Goal: Transaction & Acquisition: Purchase product/service

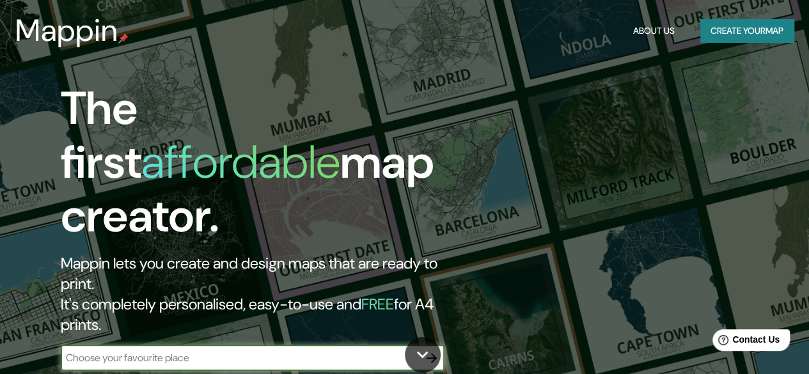
click at [264, 351] on input "text" at bounding box center [240, 358] width 358 height 15
type input "[GEOGRAPHIC_DATA]"
click at [436, 351] on icon "button" at bounding box center [431, 358] width 15 height 15
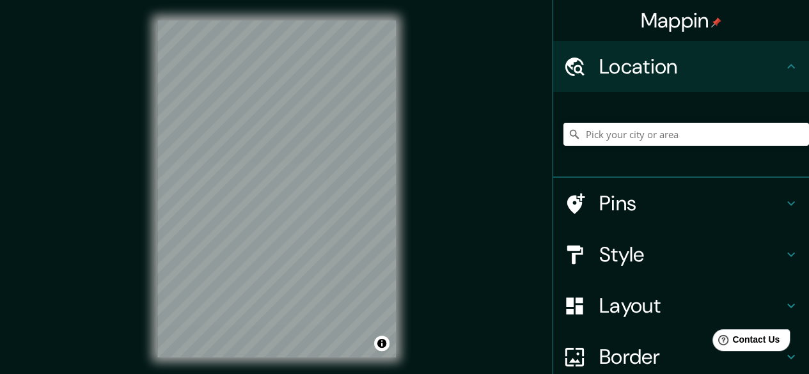
click at [653, 68] on h4 "Location" at bounding box center [691, 67] width 184 height 26
click at [617, 133] on input "Pick your city or area" at bounding box center [687, 134] width 246 height 23
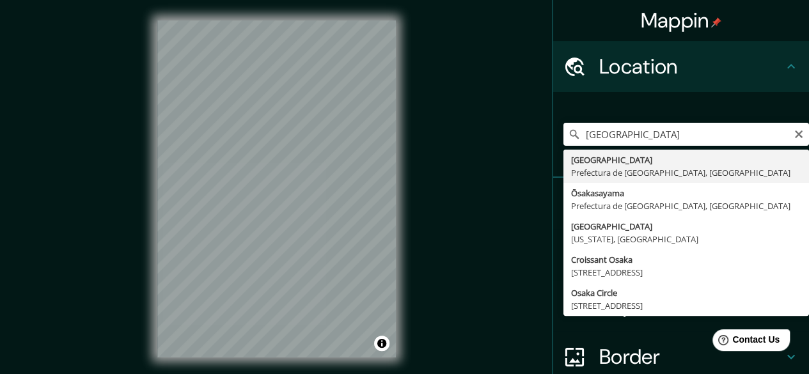
type input "[GEOGRAPHIC_DATA], Prefectura de [GEOGRAPHIC_DATA], [GEOGRAPHIC_DATA]"
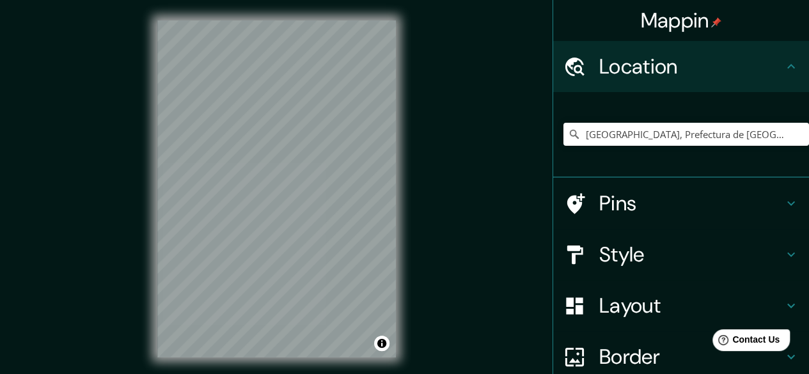
click at [633, 253] on h4 "Style" at bounding box center [691, 255] width 184 height 26
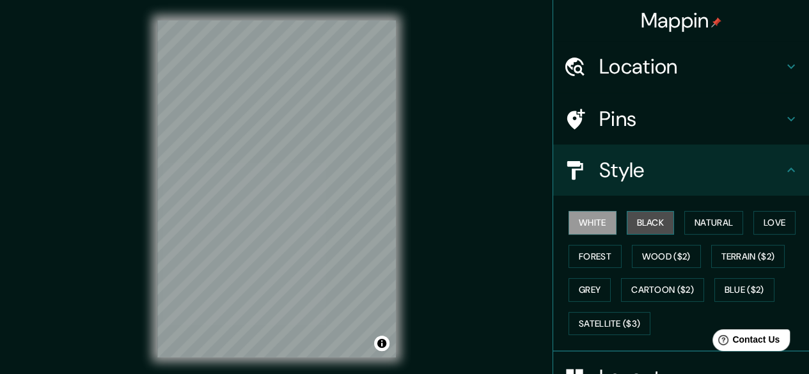
click at [642, 222] on button "Black" at bounding box center [651, 223] width 48 height 24
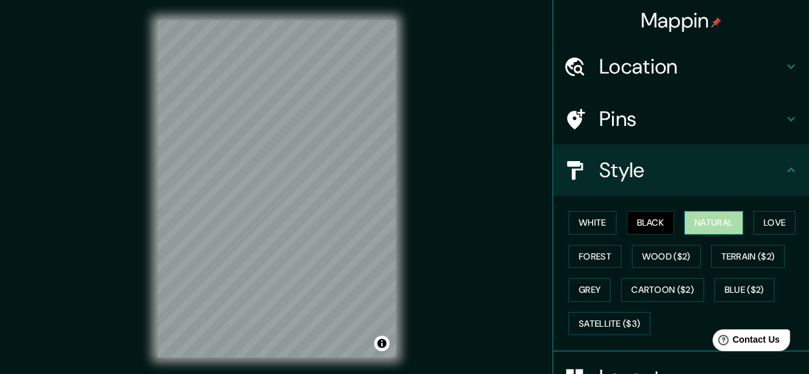
click at [691, 226] on button "Natural" at bounding box center [714, 223] width 59 height 24
click at [761, 218] on button "Love" at bounding box center [775, 223] width 42 height 24
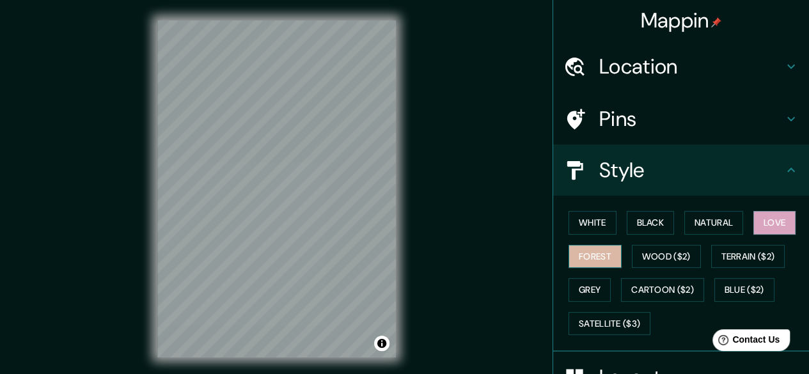
click at [593, 254] on button "Forest" at bounding box center [595, 257] width 53 height 24
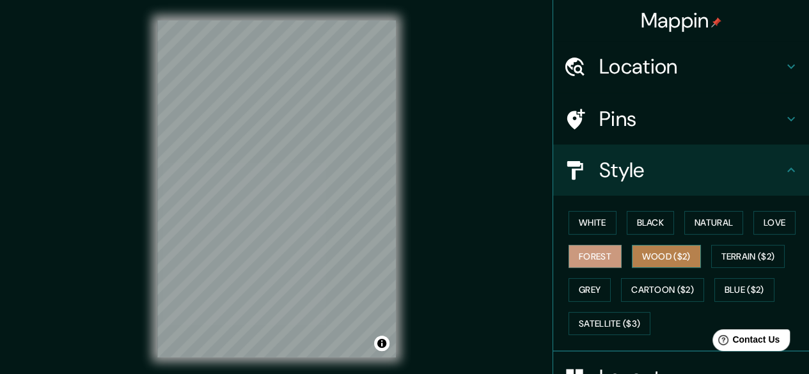
click at [648, 253] on button "Wood ($2)" at bounding box center [666, 257] width 69 height 24
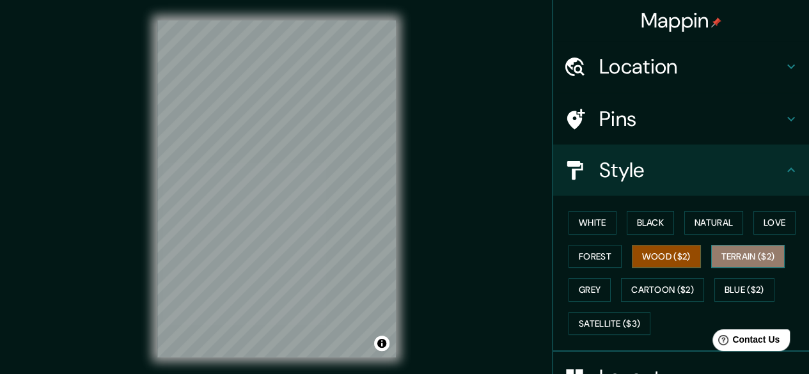
click at [732, 255] on button "Terrain ($2)" at bounding box center [748, 257] width 74 height 24
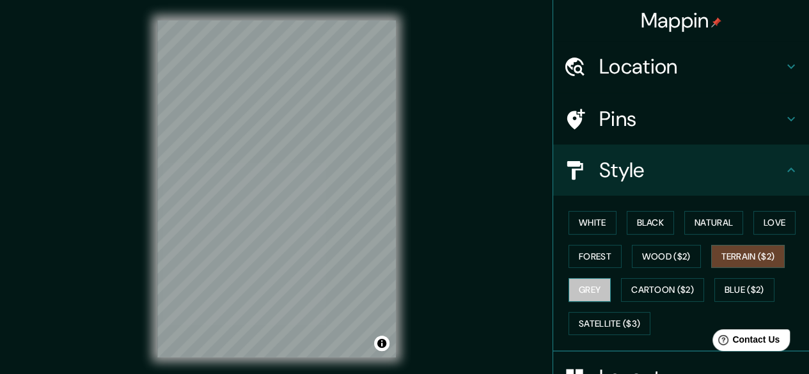
click at [579, 287] on button "Grey" at bounding box center [590, 290] width 42 height 24
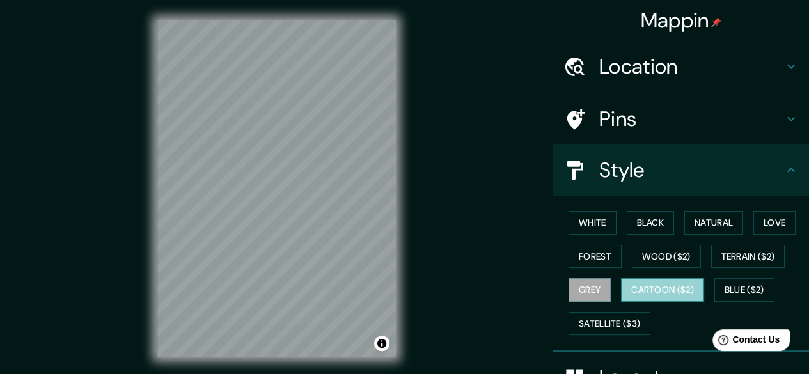
click at [645, 287] on button "Cartoon ($2)" at bounding box center [662, 290] width 83 height 24
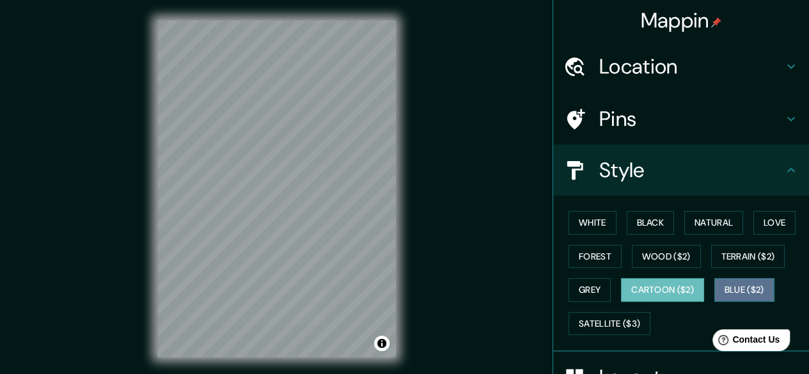
click at [728, 287] on button "Blue ($2)" at bounding box center [745, 290] width 60 height 24
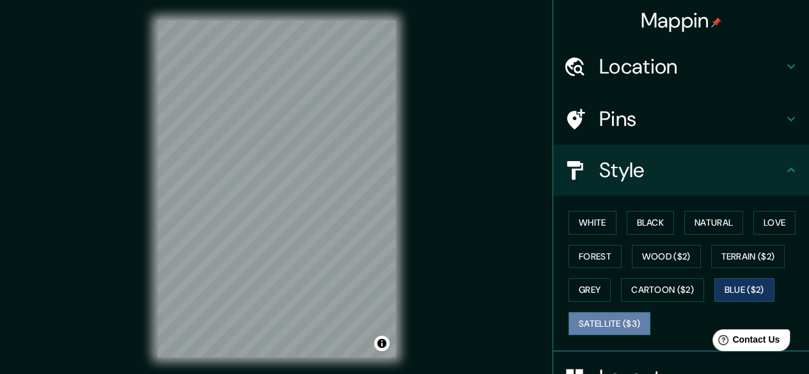
click at [610, 320] on button "Satellite ($3)" at bounding box center [610, 324] width 82 height 24
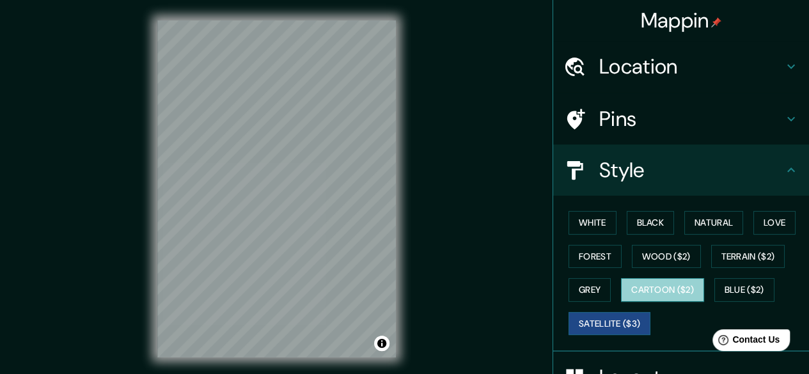
click at [637, 281] on button "Cartoon ($2)" at bounding box center [662, 290] width 83 height 24
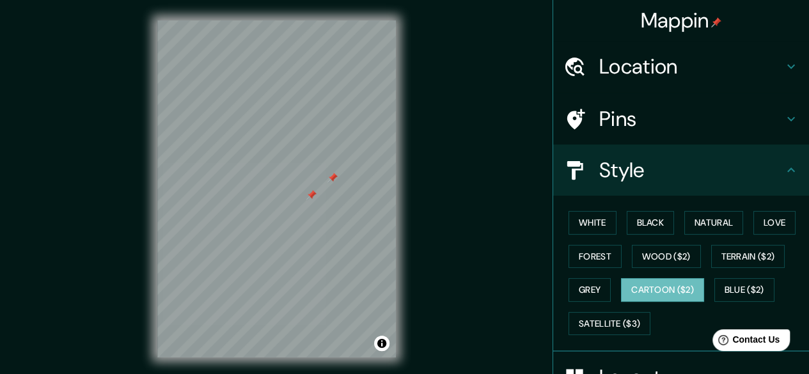
click at [332, 176] on div at bounding box center [333, 178] width 10 height 10
click at [313, 195] on div at bounding box center [311, 195] width 10 height 10
click at [628, 120] on h4 "Pins" at bounding box center [691, 119] width 184 height 26
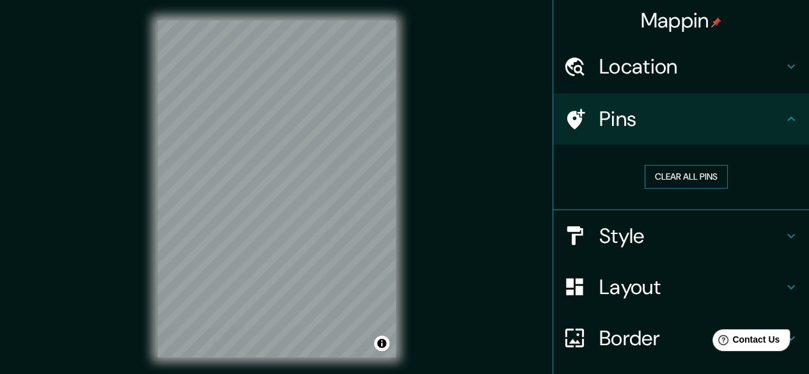
click at [690, 180] on button "Clear all pins" at bounding box center [686, 177] width 83 height 24
click at [599, 347] on h4 "Border" at bounding box center [691, 339] width 184 height 26
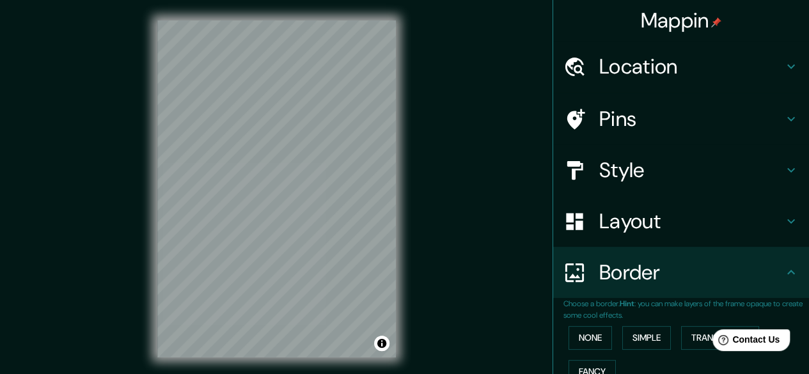
scroll to position [119, 0]
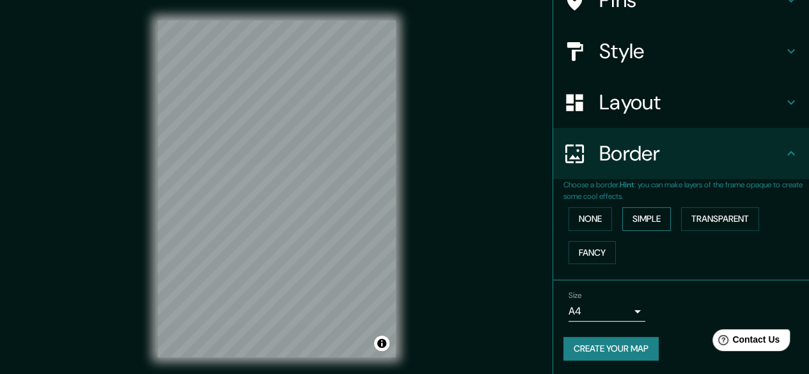
click at [644, 215] on button "Simple" at bounding box center [646, 219] width 49 height 24
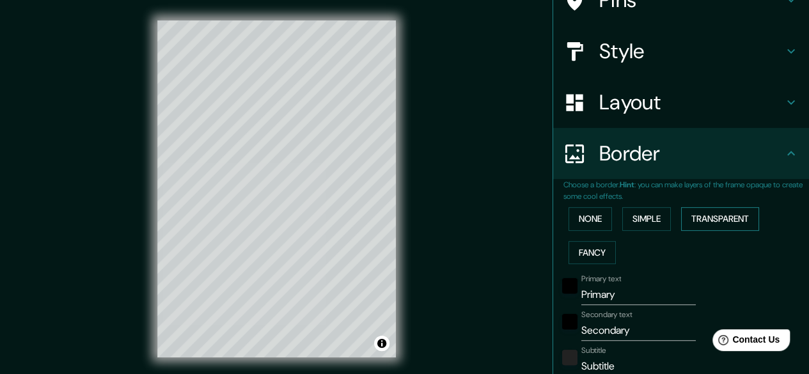
click at [689, 217] on button "Transparent" at bounding box center [720, 219] width 78 height 24
click at [586, 250] on button "Fancy" at bounding box center [592, 253] width 47 height 24
click at [585, 218] on button "None" at bounding box center [591, 219] width 44 height 24
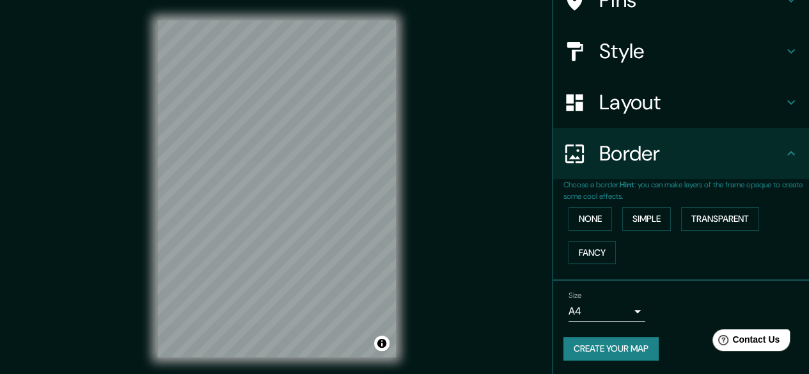
click at [647, 107] on h4 "Layout" at bounding box center [691, 103] width 184 height 26
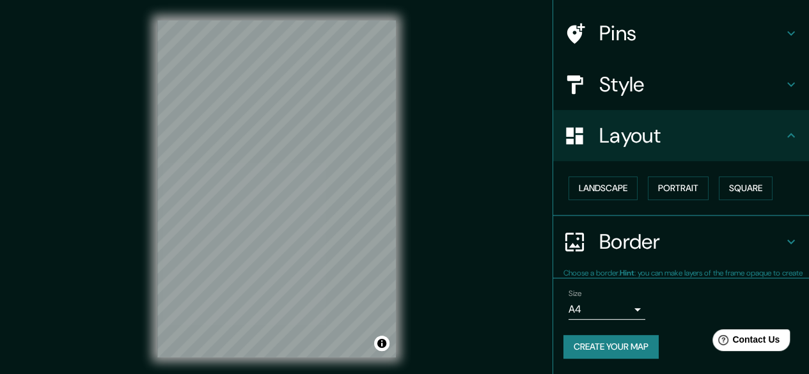
scroll to position [84, 0]
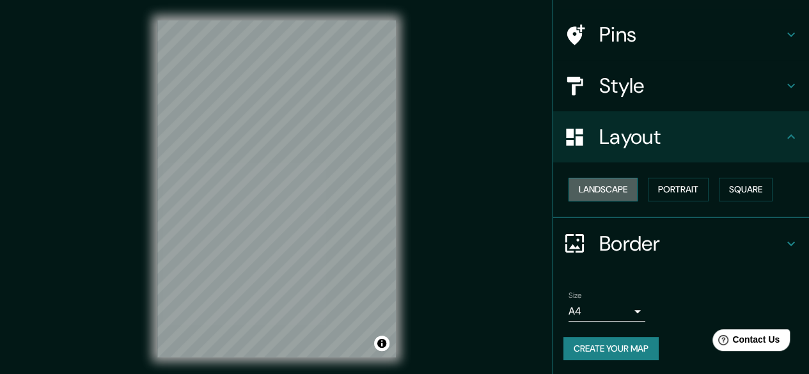
click at [602, 189] on button "Landscape" at bounding box center [603, 190] width 69 height 24
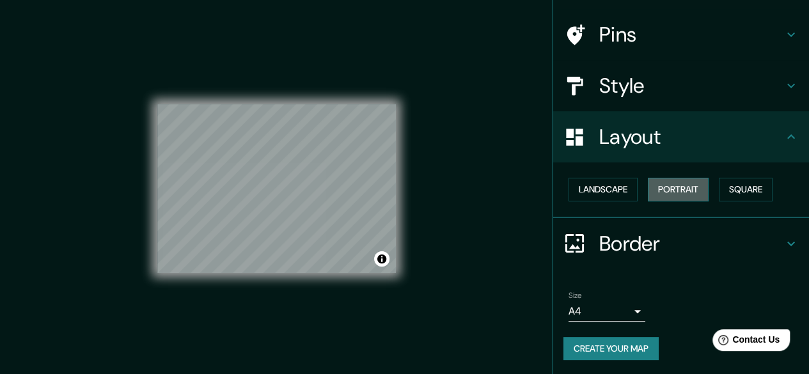
click at [655, 192] on button "Portrait" at bounding box center [678, 190] width 61 height 24
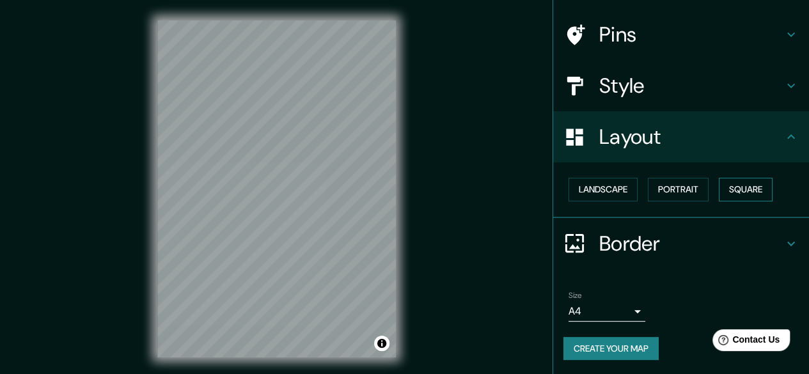
click at [741, 187] on button "Square" at bounding box center [746, 190] width 54 height 24
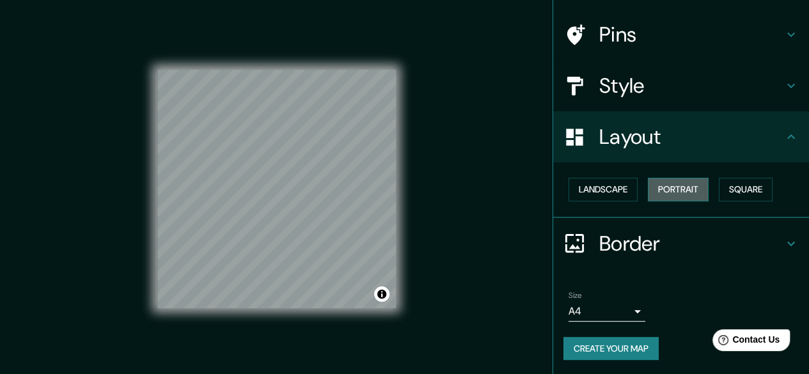
click at [690, 188] on button "Portrait" at bounding box center [678, 190] width 61 height 24
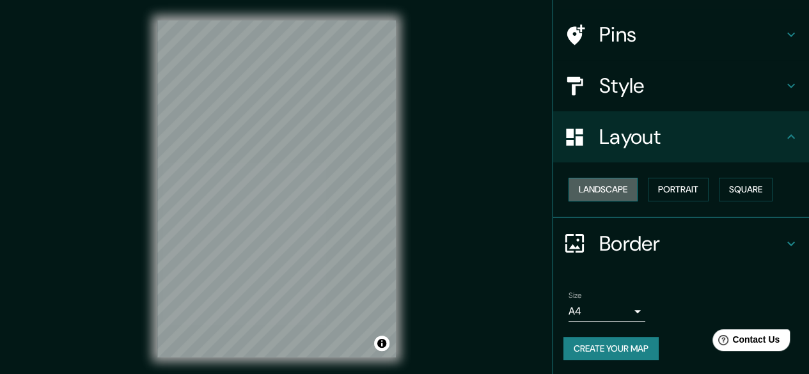
click at [606, 191] on button "Landscape" at bounding box center [603, 190] width 69 height 24
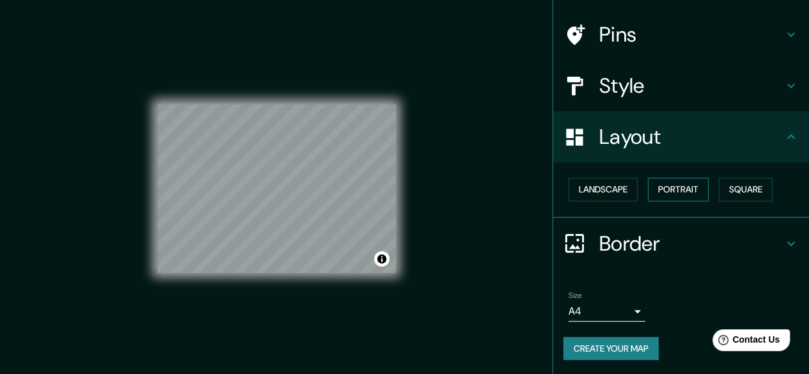
click at [672, 194] on button "Portrait" at bounding box center [678, 190] width 61 height 24
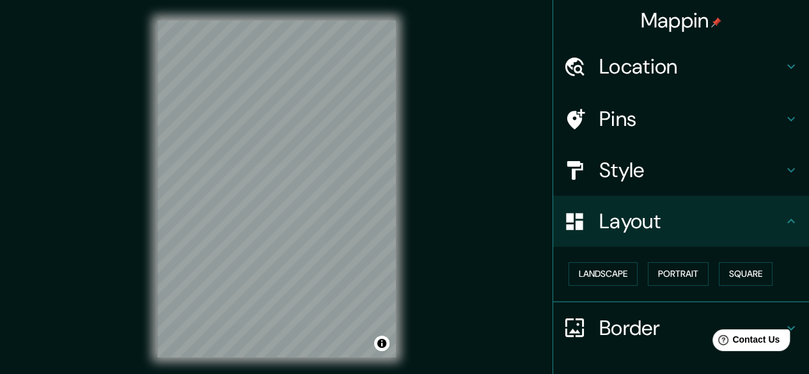
scroll to position [24, 0]
